Goal: Check status: Check status

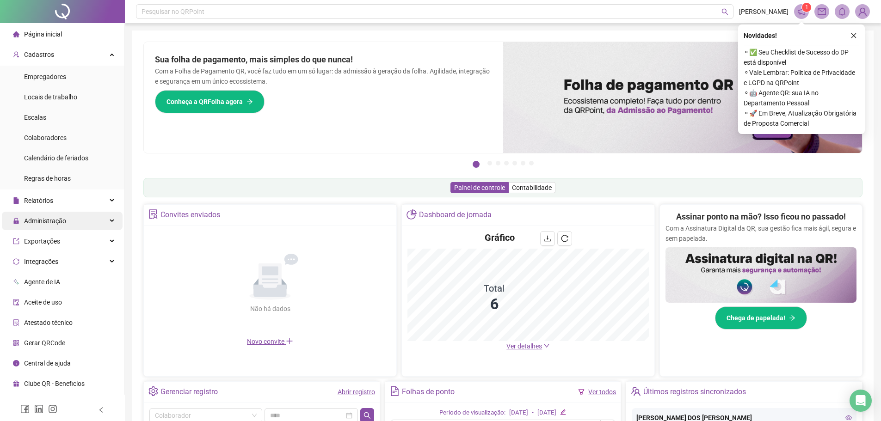
click at [84, 221] on div "Administração" at bounding box center [62, 221] width 121 height 18
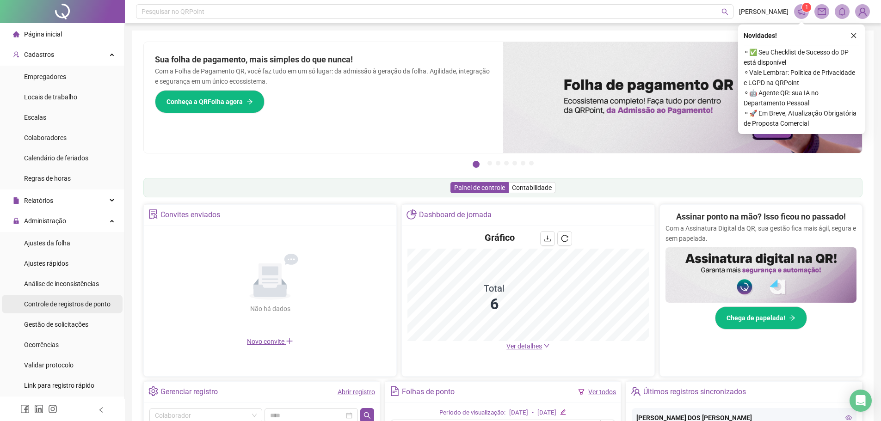
click at [99, 307] on span "Controle de registros de ponto" at bounding box center [67, 303] width 86 height 7
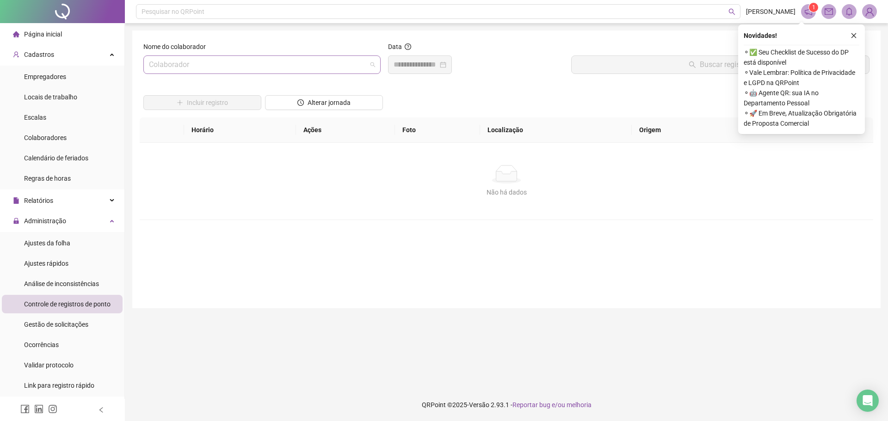
click at [168, 67] on input "search" at bounding box center [258, 65] width 218 height 18
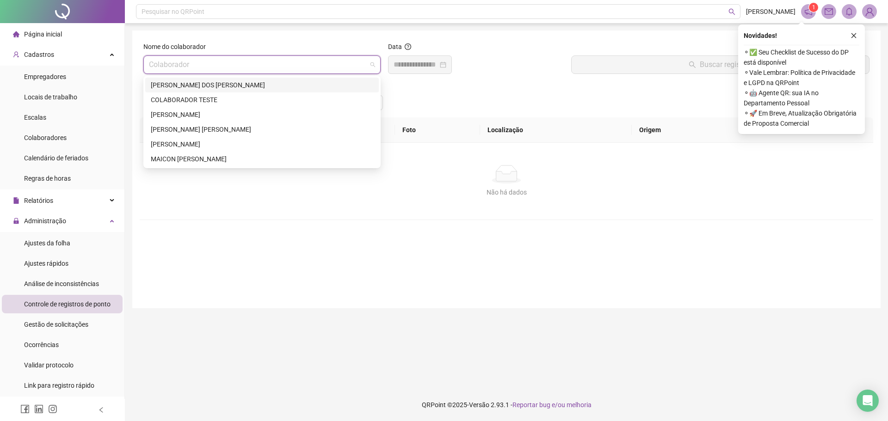
drag, startPoint x: 188, startPoint y: 83, endPoint x: 266, endPoint y: 83, distance: 78.1
click at [193, 83] on div "[PERSON_NAME] DOS [PERSON_NAME]" at bounding box center [262, 85] width 222 height 10
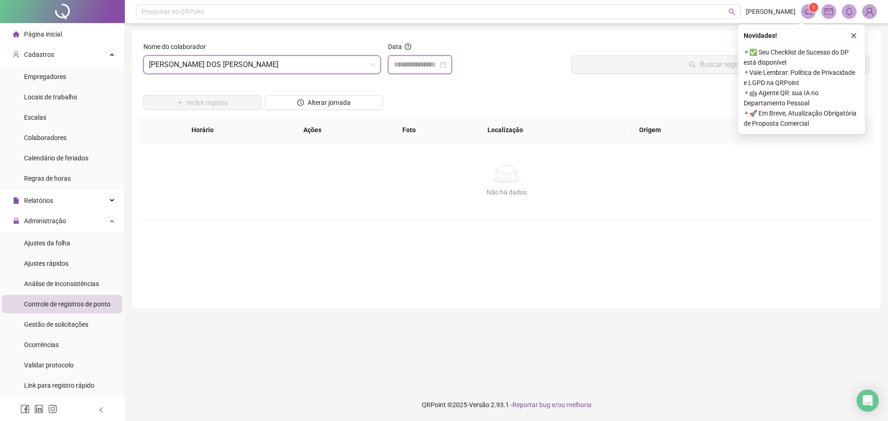
click at [403, 67] on input at bounding box center [415, 64] width 44 height 11
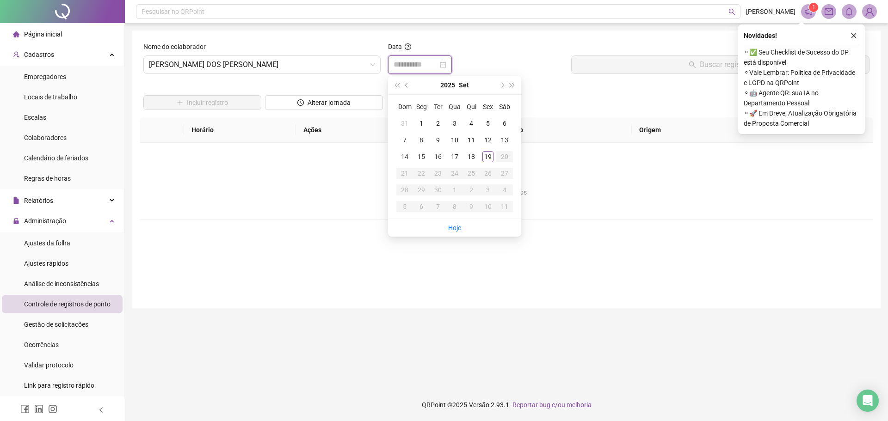
type input "**********"
drag, startPoint x: 470, startPoint y: 156, endPoint x: 521, endPoint y: 145, distance: 51.7
click at [474, 156] on div "18" at bounding box center [471, 156] width 11 height 11
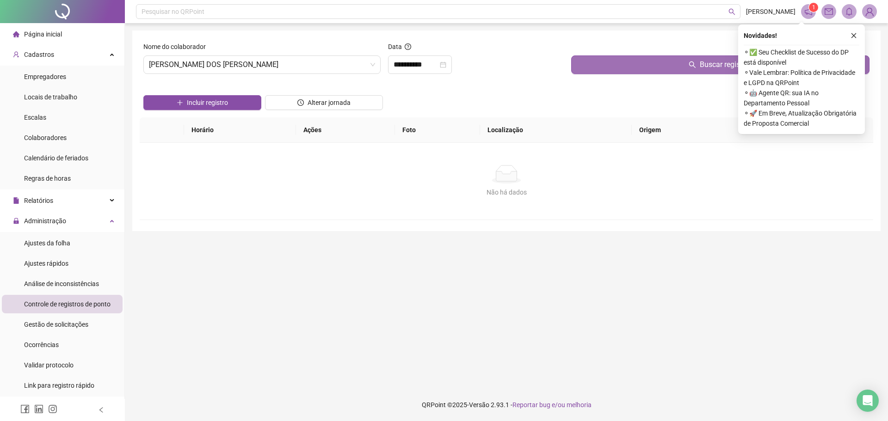
click at [629, 62] on button "Buscar registros" at bounding box center [720, 64] width 298 height 18
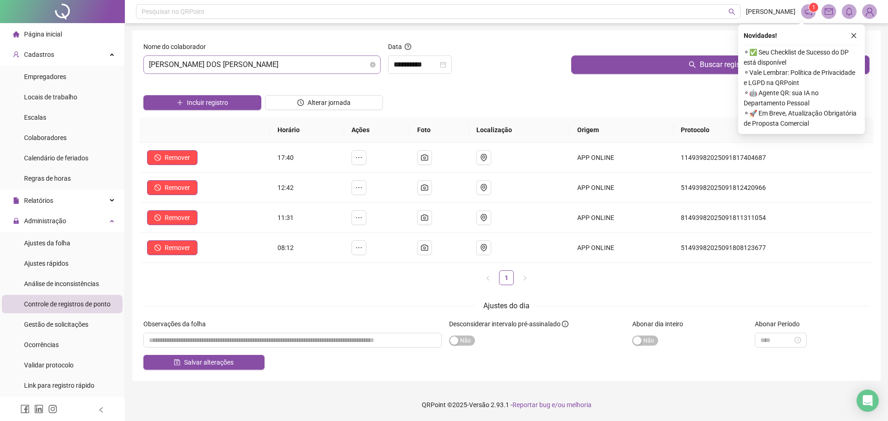
click at [151, 64] on span "[PERSON_NAME] DOS [PERSON_NAME]" at bounding box center [262, 65] width 226 height 18
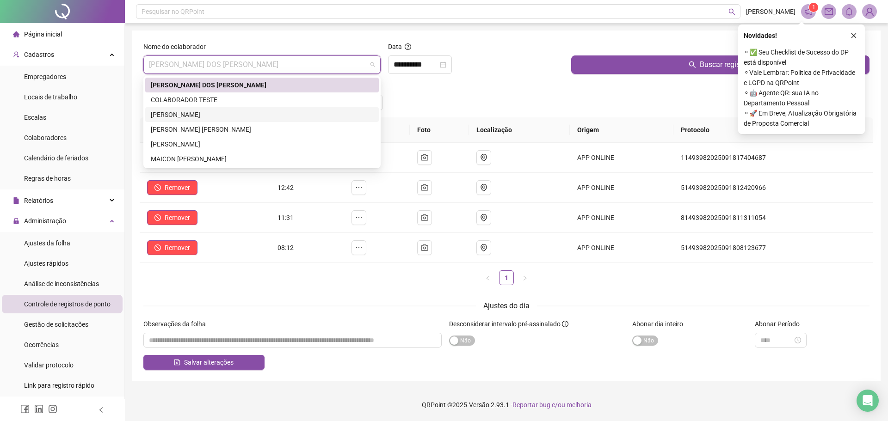
click at [201, 115] on div "[PERSON_NAME]" at bounding box center [262, 115] width 222 height 10
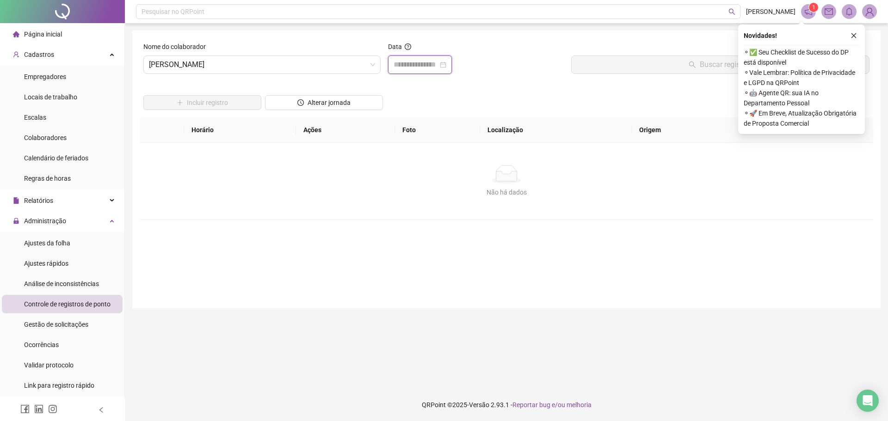
drag, startPoint x: 408, startPoint y: 66, endPoint x: 447, endPoint y: 67, distance: 38.4
click at [408, 66] on input at bounding box center [415, 64] width 44 height 11
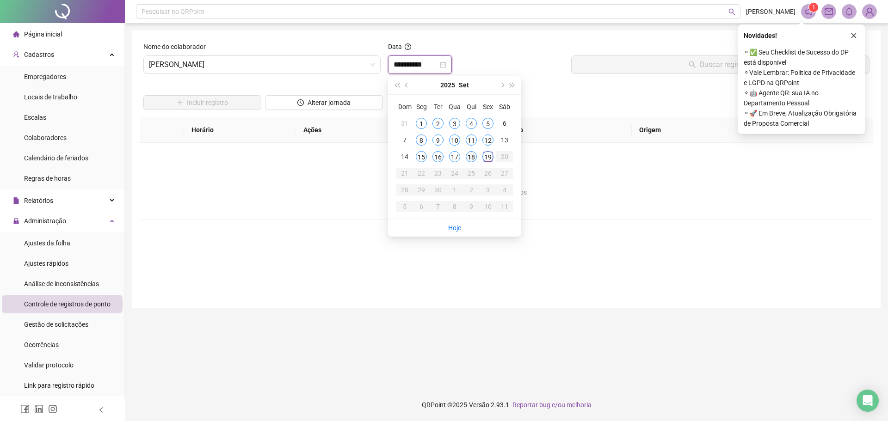
type input "**********"
drag, startPoint x: 470, startPoint y: 158, endPoint x: 524, endPoint y: 141, distance: 56.4
click at [472, 157] on div "18" at bounding box center [471, 156] width 11 height 11
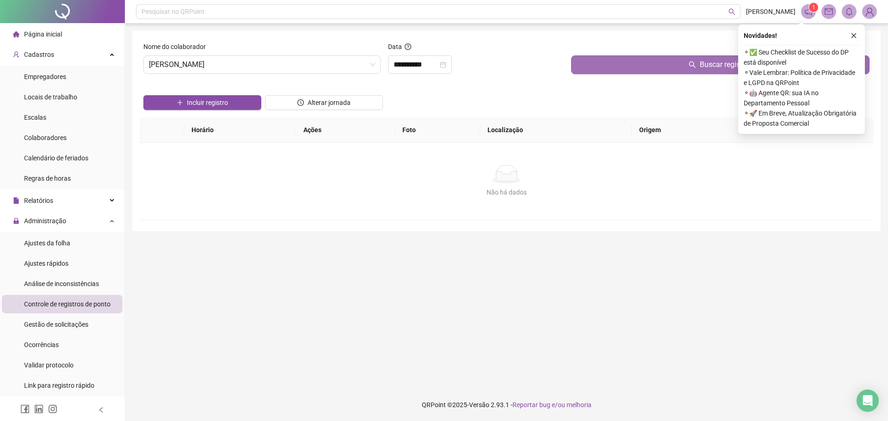
click at [614, 66] on button "Buscar registros" at bounding box center [720, 64] width 298 height 18
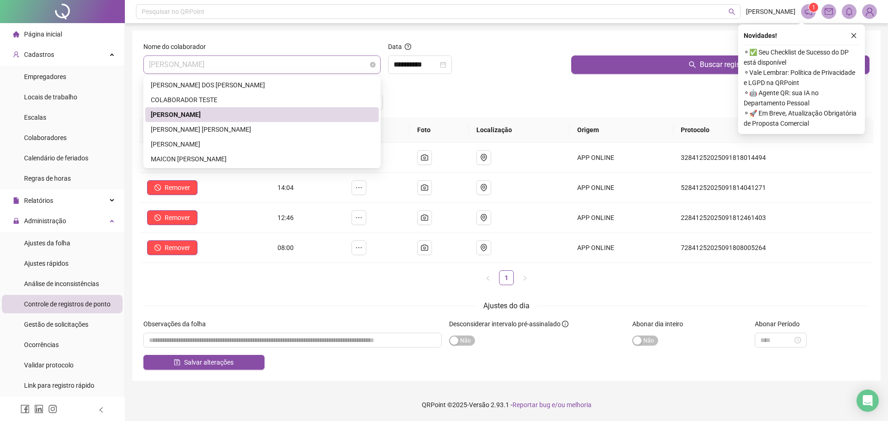
click at [150, 67] on span "[PERSON_NAME]" at bounding box center [262, 65] width 226 height 18
click at [211, 128] on div "[PERSON_NAME] [PERSON_NAME]" at bounding box center [262, 129] width 222 height 10
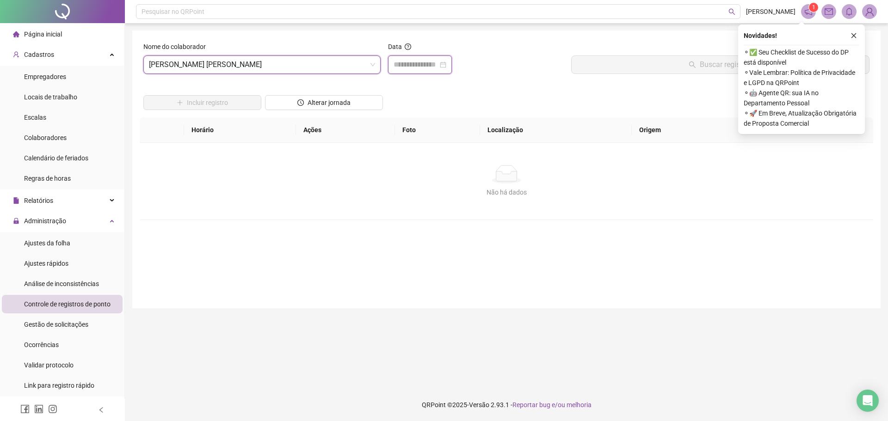
click at [400, 65] on input at bounding box center [415, 64] width 44 height 11
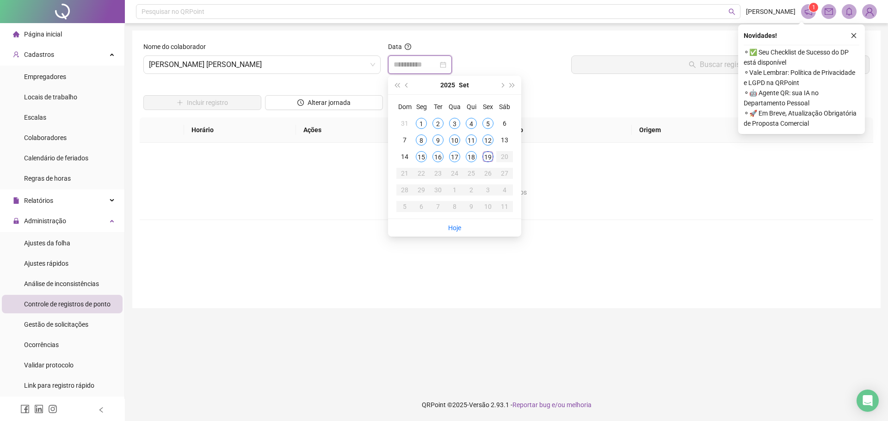
type input "**********"
drag, startPoint x: 471, startPoint y: 157, endPoint x: 521, endPoint y: 125, distance: 59.4
click at [474, 153] on div "18" at bounding box center [471, 156] width 11 height 11
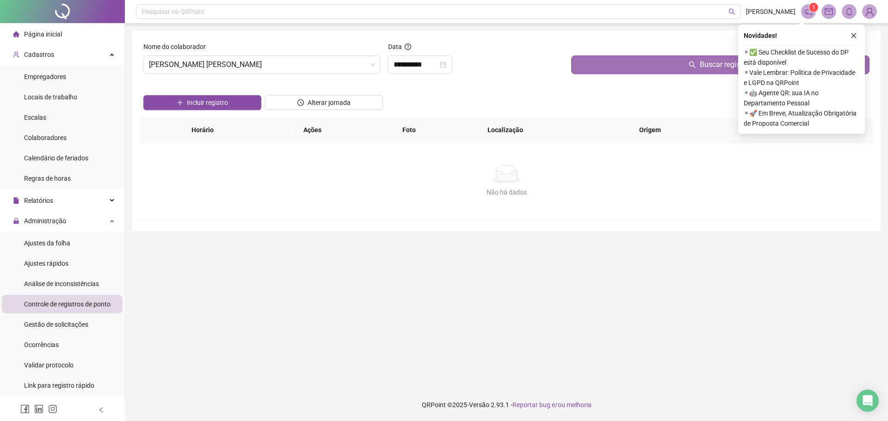
click at [611, 65] on button "Buscar registros" at bounding box center [720, 64] width 298 height 18
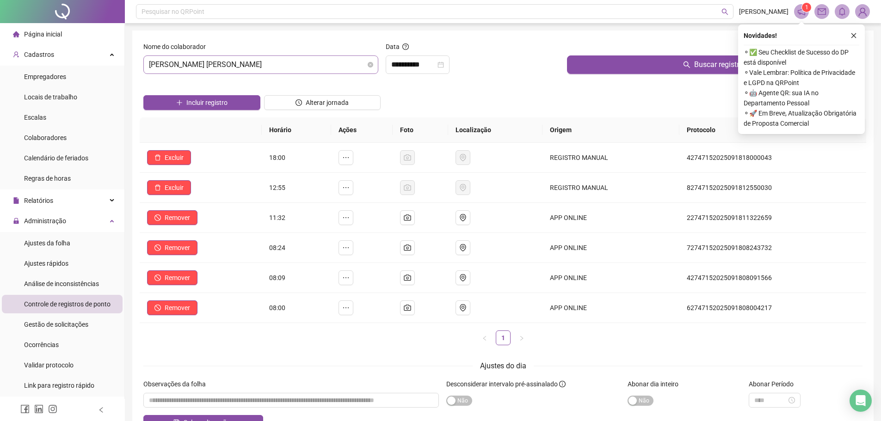
click at [150, 65] on span "[PERSON_NAME] [PERSON_NAME]" at bounding box center [261, 65] width 224 height 18
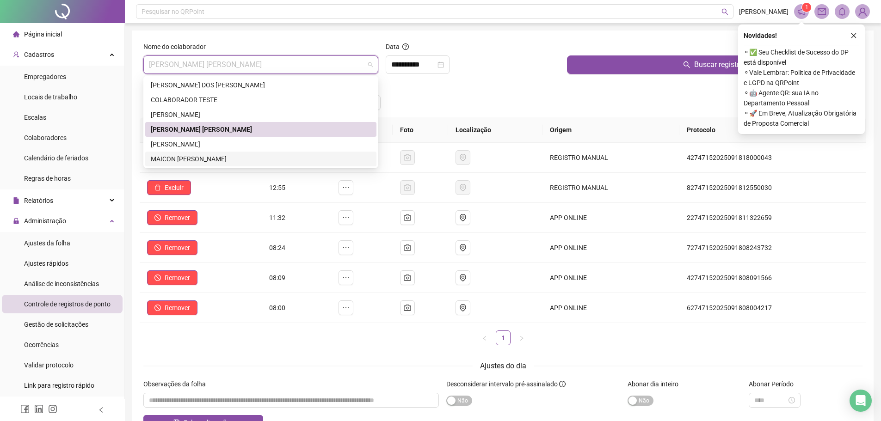
click at [182, 158] on div "MAICON [PERSON_NAME]" at bounding box center [261, 159] width 220 height 10
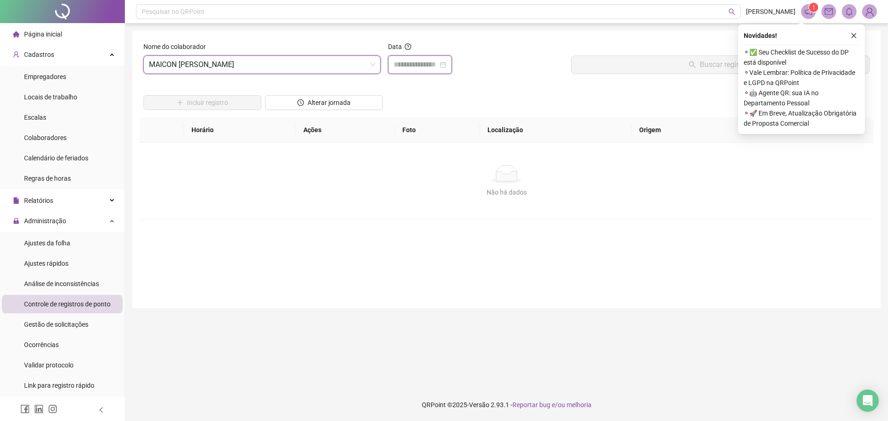
click at [394, 61] on input at bounding box center [415, 64] width 44 height 11
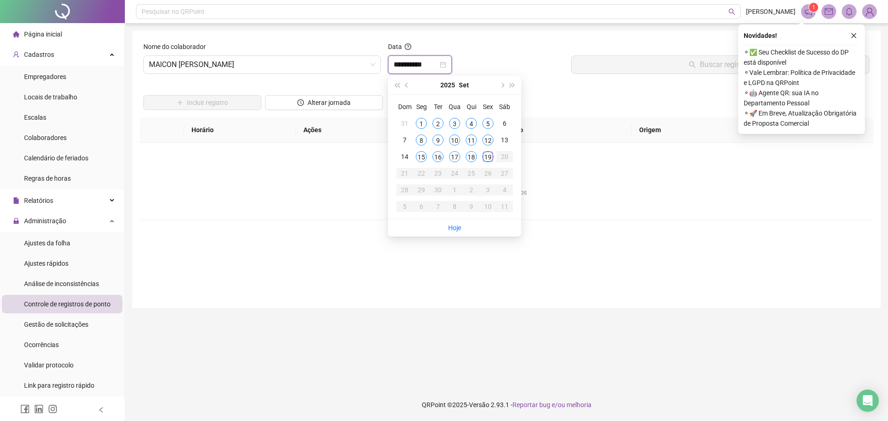
type input "**********"
drag, startPoint x: 471, startPoint y: 158, endPoint x: 563, endPoint y: 119, distance: 100.1
click at [478, 155] on td "18" at bounding box center [471, 156] width 17 height 17
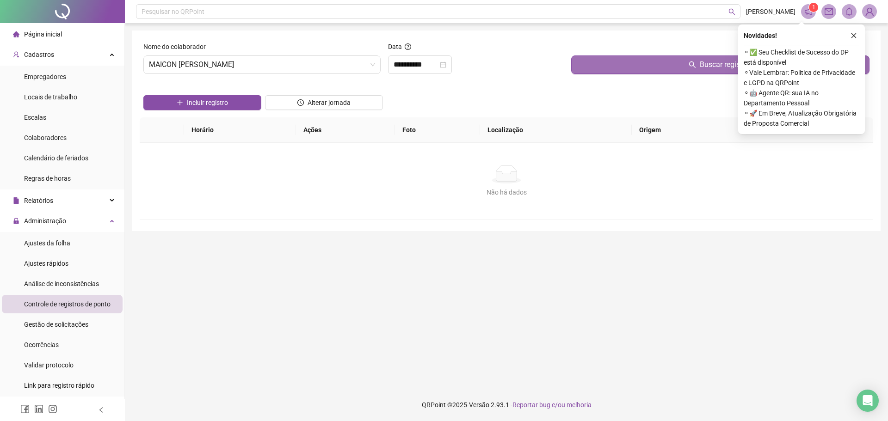
click at [629, 63] on button "Buscar registros" at bounding box center [720, 64] width 298 height 18
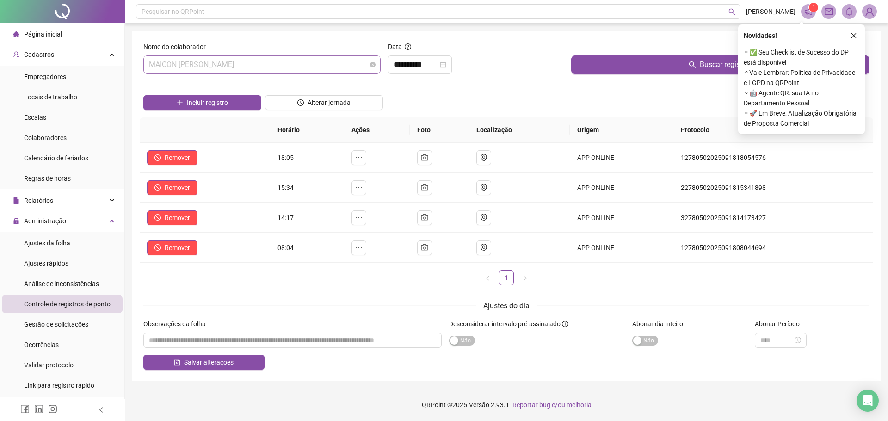
drag, startPoint x: 151, startPoint y: 66, endPoint x: 218, endPoint y: 63, distance: 67.1
click at [156, 64] on span "MAICON [PERSON_NAME]" at bounding box center [262, 65] width 226 height 18
